Goal: Check status: Check status

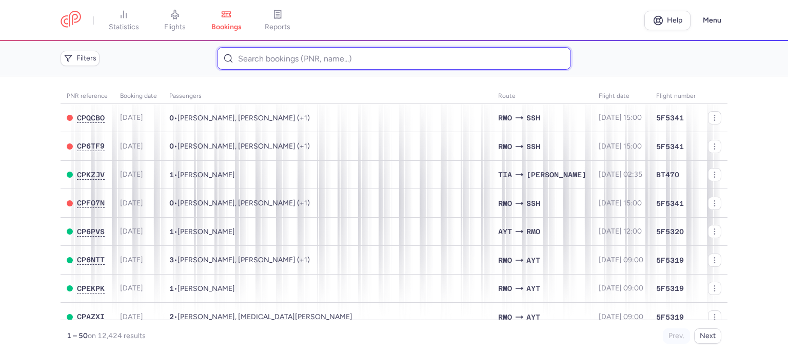
paste input "[PERSON_NAME]"
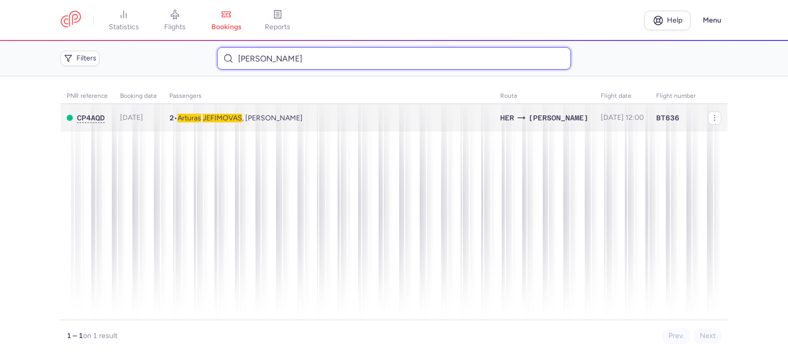
type input "JEFIMOVAS ARTURAS"
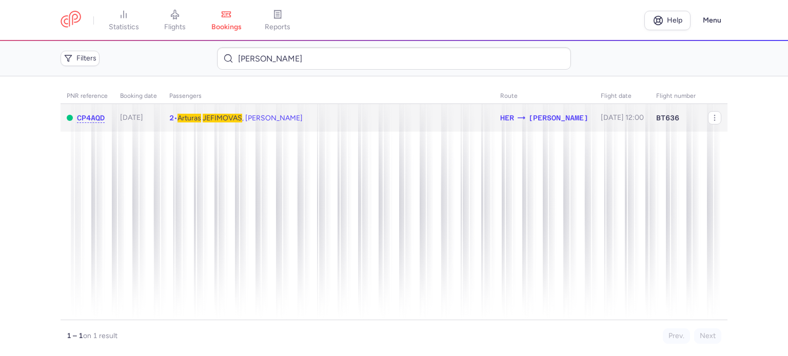
click at [195, 118] on span "Arturas" at bounding box center [189, 118] width 24 height 9
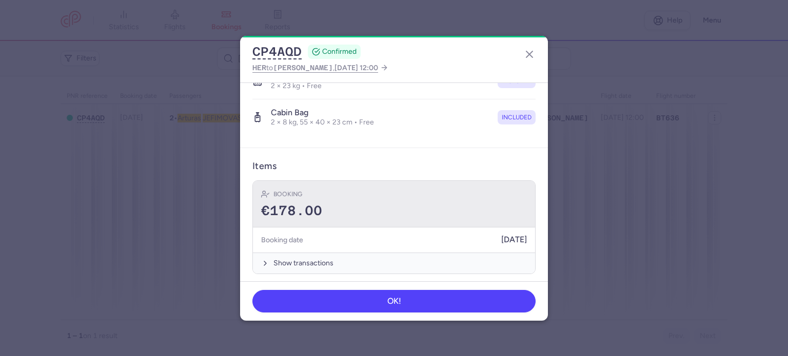
scroll to position [252, 0]
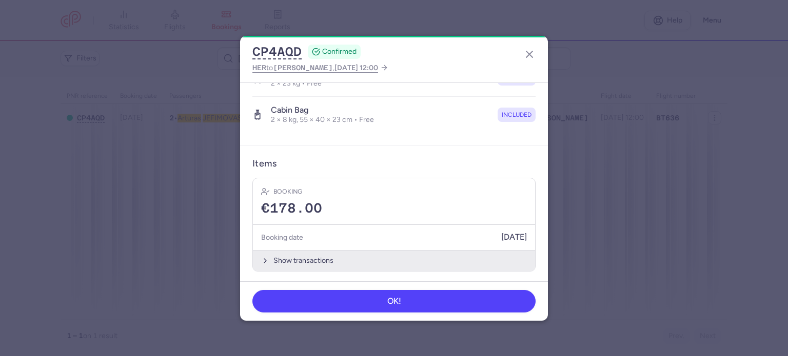
click at [302, 260] on button "Show transactions" at bounding box center [394, 260] width 282 height 21
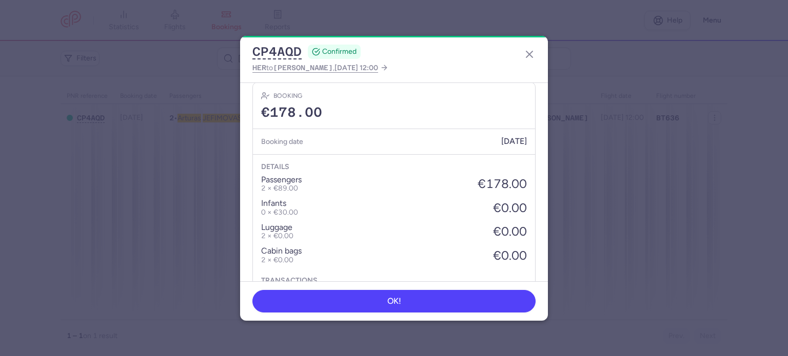
scroll to position [406, 0]
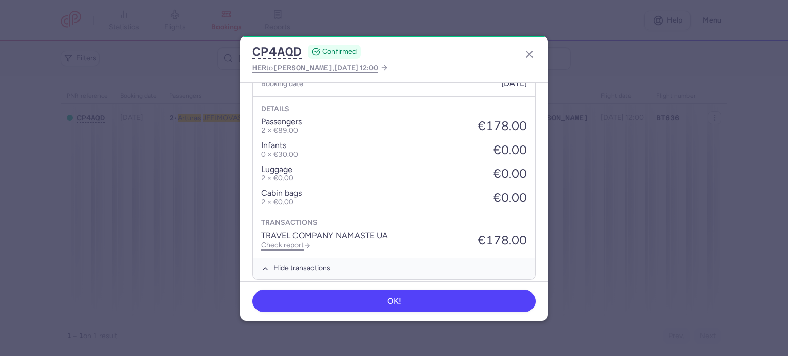
click at [283, 242] on link "Check report" at bounding box center [286, 245] width 50 height 9
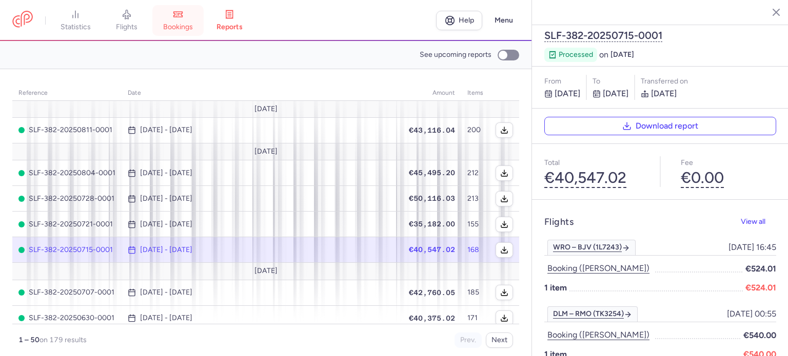
click at [180, 12] on icon at bounding box center [178, 14] width 10 height 10
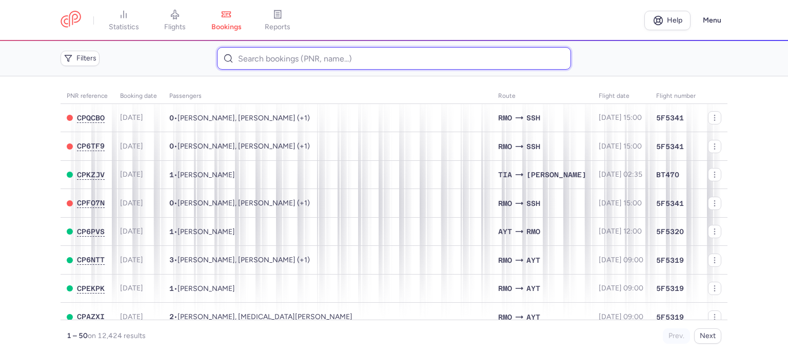
paste input "BYTYCI EGLANTINA"
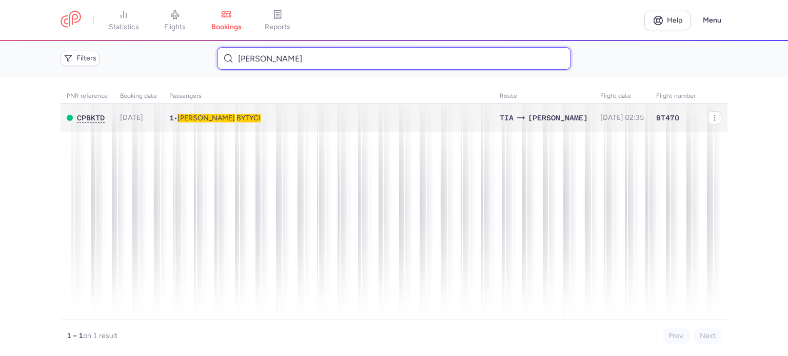
type input "BYTYCI EGLANTINA"
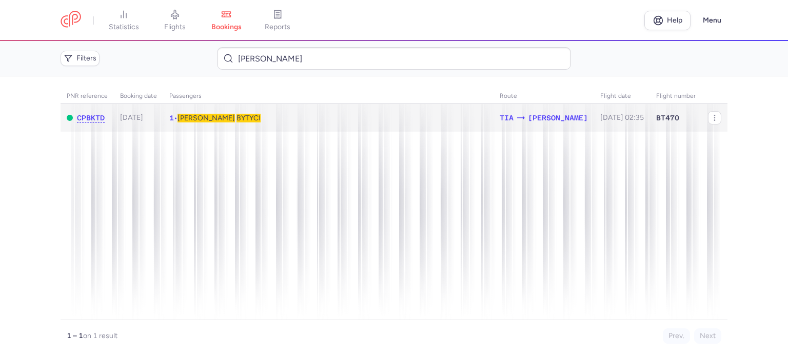
click at [236, 118] on span "BYTYCI" at bounding box center [248, 118] width 24 height 9
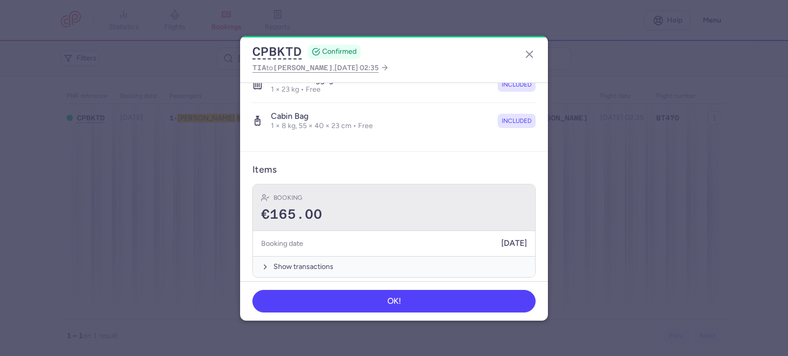
scroll to position [217, 0]
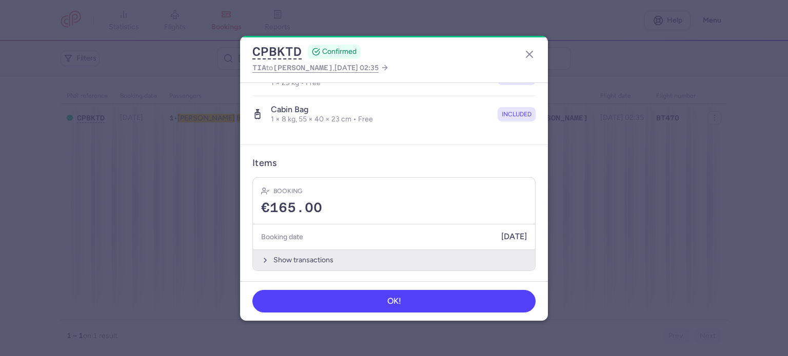
click at [309, 262] on button "Show transactions" at bounding box center [394, 260] width 282 height 21
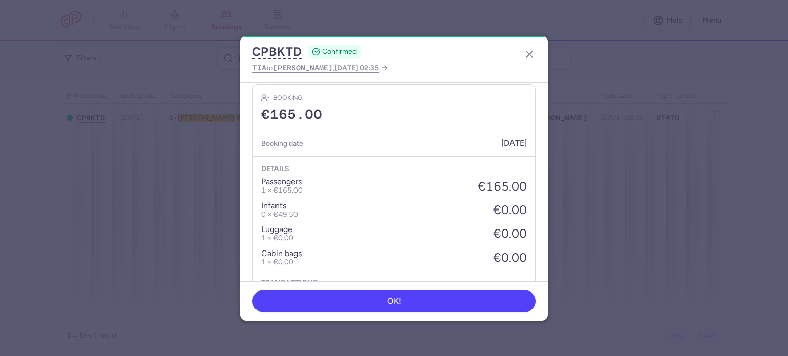
scroll to position [371, 0]
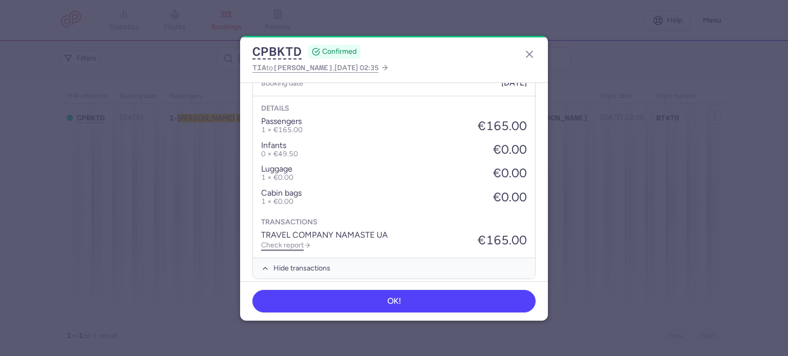
click at [294, 242] on link "Check report" at bounding box center [286, 245] width 50 height 9
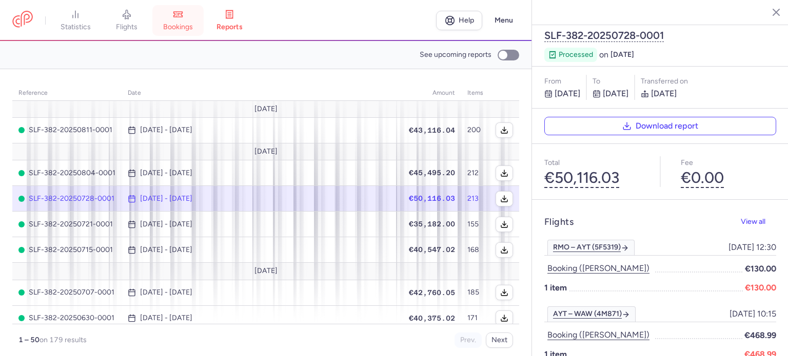
click at [183, 28] on span "bookings" at bounding box center [178, 27] width 30 height 9
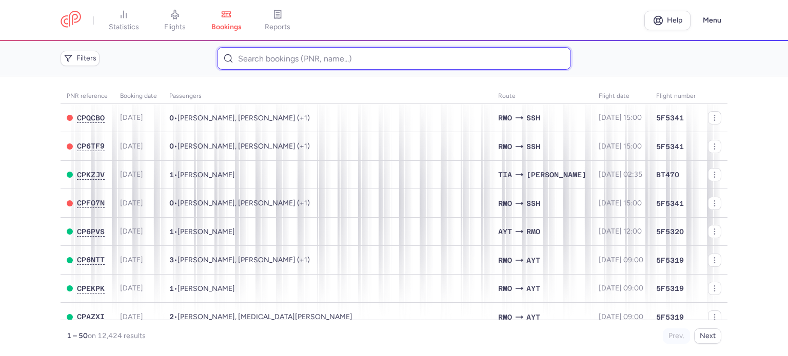
paste input "SIMKUVIENE RITA"
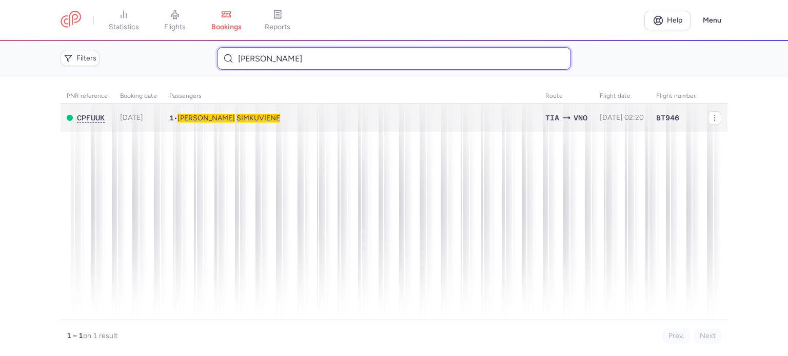
type input "SIMKUVIENE RITA"
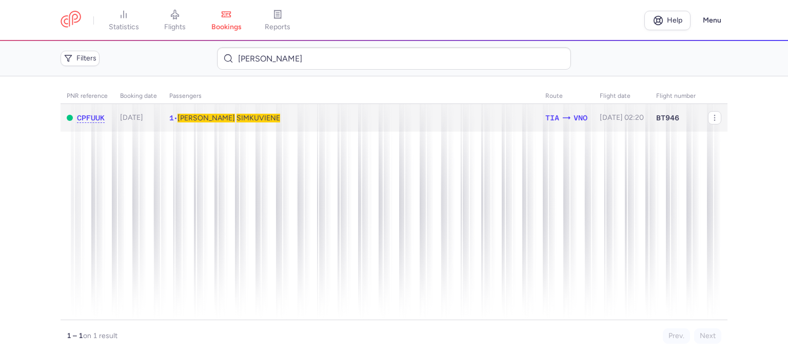
click at [236, 118] on span "SIMKUVIENE" at bounding box center [258, 118] width 44 height 9
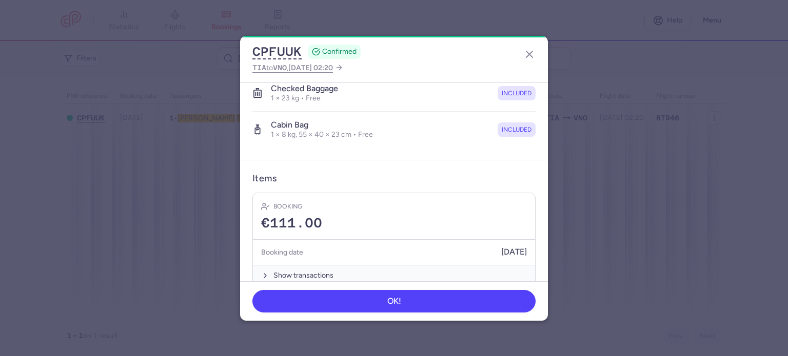
scroll to position [217, 0]
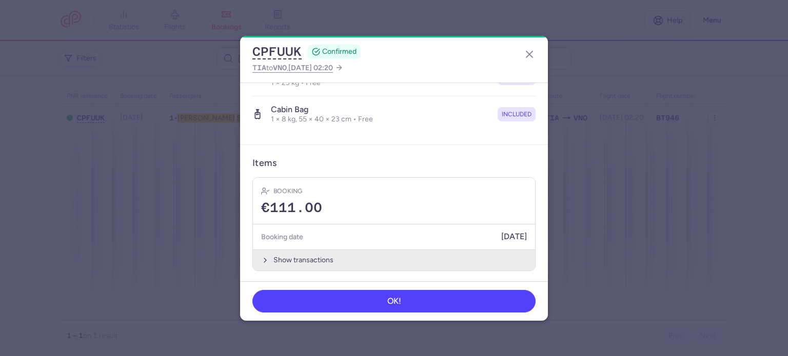
click at [299, 256] on button "Show transactions" at bounding box center [394, 260] width 282 height 21
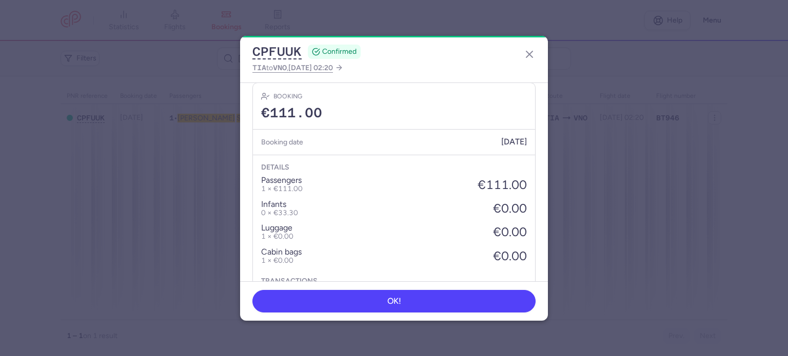
scroll to position [371, 0]
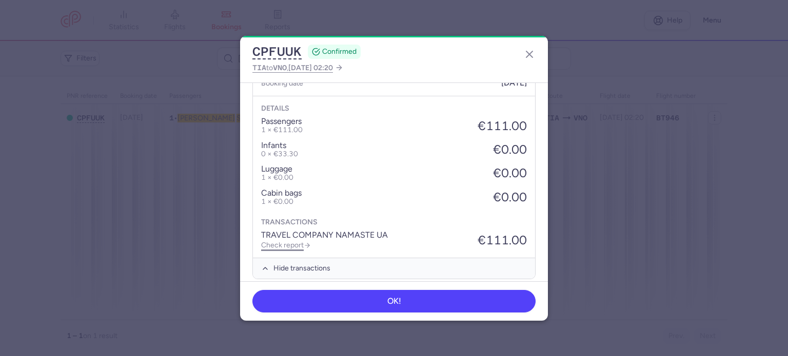
click at [288, 244] on link "Check report" at bounding box center [286, 245] width 50 height 9
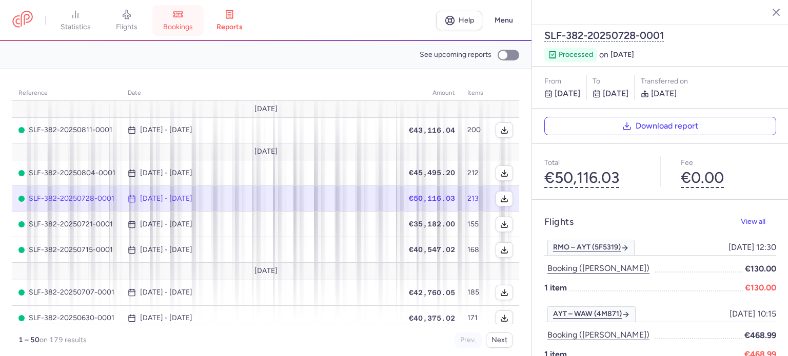
click at [183, 26] on span "bookings" at bounding box center [178, 27] width 30 height 9
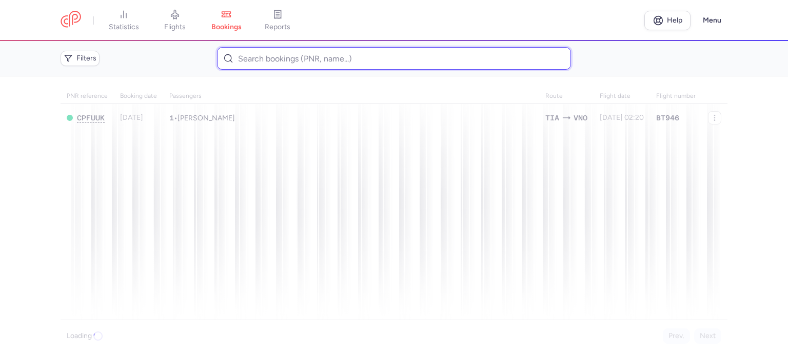
click at [286, 58] on input at bounding box center [393, 58] width 353 height 23
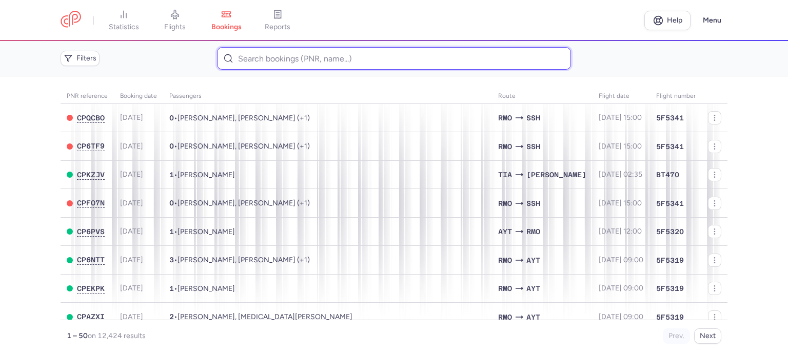
paste input "STRELKOV ALEKSANDR"
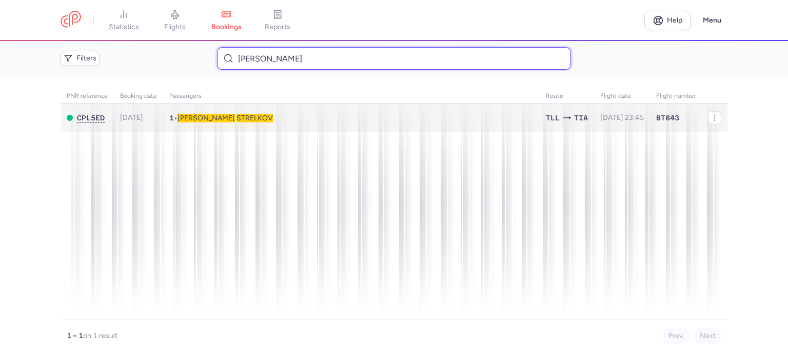
type input "STRELKOV ALEKSANDR"
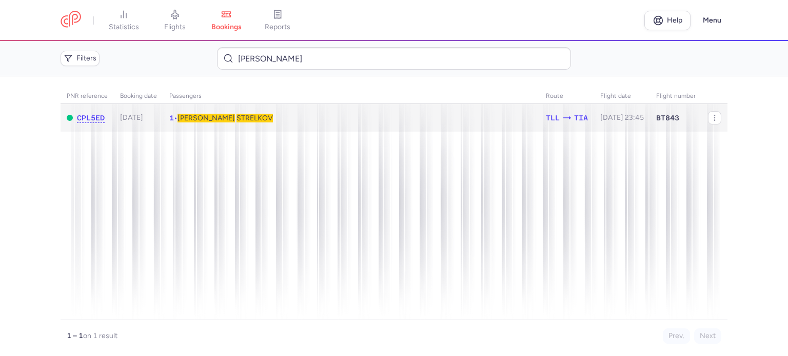
click at [236, 118] on span "STRELKOV" at bounding box center [254, 118] width 36 height 9
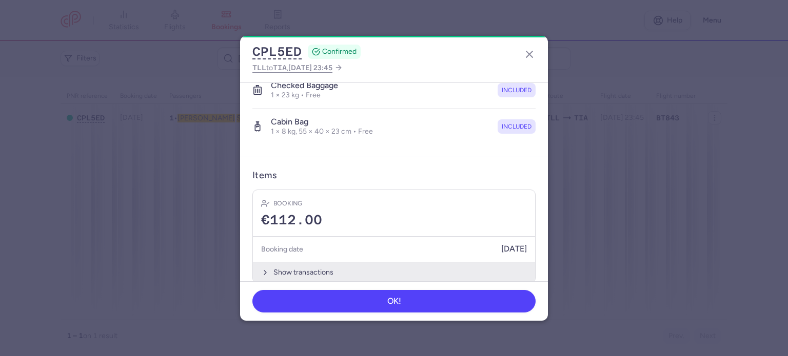
scroll to position [217, 0]
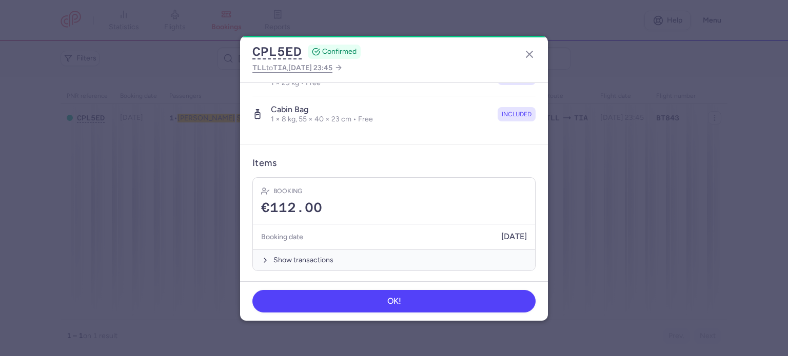
drag, startPoint x: 308, startPoint y: 253, endPoint x: 319, endPoint y: 245, distance: 14.4
click at [309, 252] on button "Show transactions" at bounding box center [394, 260] width 282 height 21
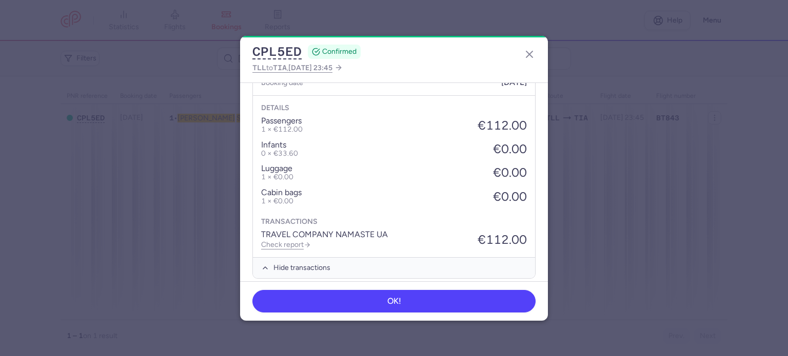
scroll to position [379, 0]
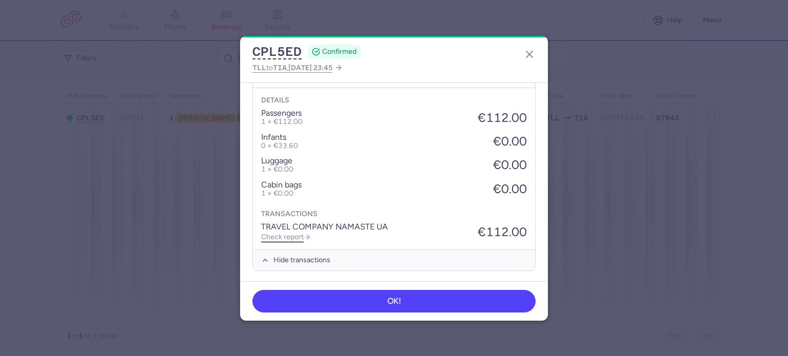
click at [287, 235] on link "Check report" at bounding box center [286, 237] width 50 height 9
